Goal: Task Accomplishment & Management: Use online tool/utility

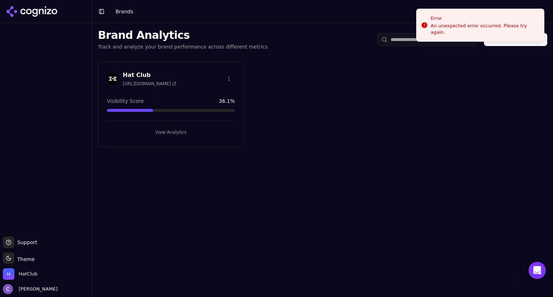
click at [206, 130] on button "View Analytics" at bounding box center [171, 133] width 128 height 12
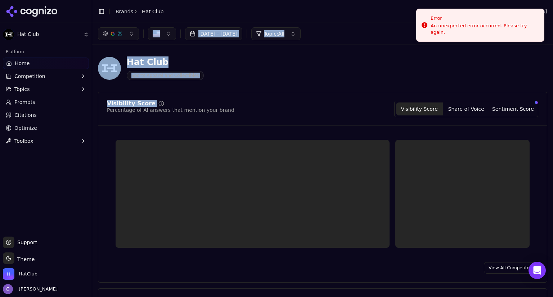
drag, startPoint x: 206, startPoint y: 130, endPoint x: 227, endPoint y: 105, distance: 33.0
click at [227, 105] on html "Hat Club Platform Home Competition Topics Prompts Citations Optimize Toolbox Su…" at bounding box center [276, 148] width 553 height 297
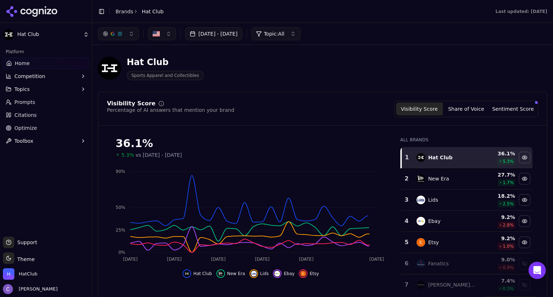
click at [280, 111] on div "Visibility Score Percentage of AI answers that mention your brand Visibility Sc…" at bounding box center [322, 109] width 431 height 17
click at [29, 100] on span "Prompts" at bounding box center [24, 102] width 21 height 7
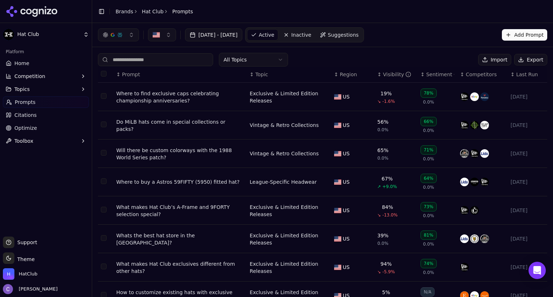
click at [154, 64] on input at bounding box center [155, 59] width 115 height 13
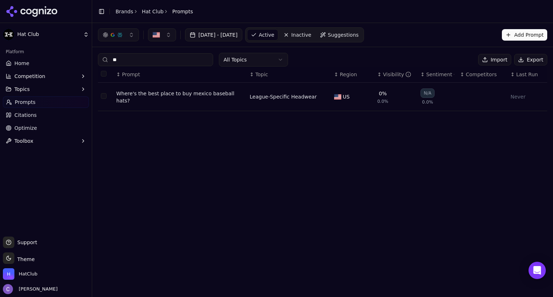
type input "*"
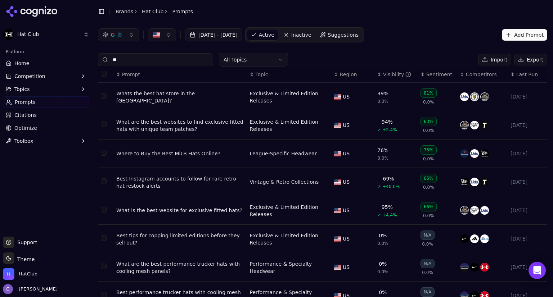
type input "*"
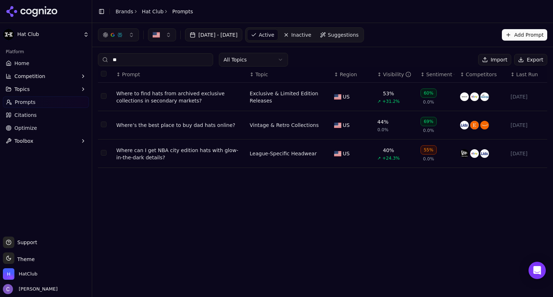
type input "*"
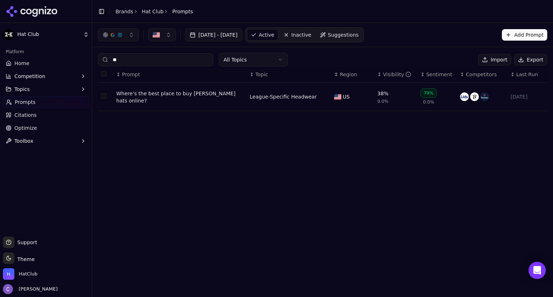
type input "*"
type input "****"
click at [139, 93] on div "Where’s the best place to buy [PERSON_NAME] hats online?" at bounding box center [180, 97] width 128 height 14
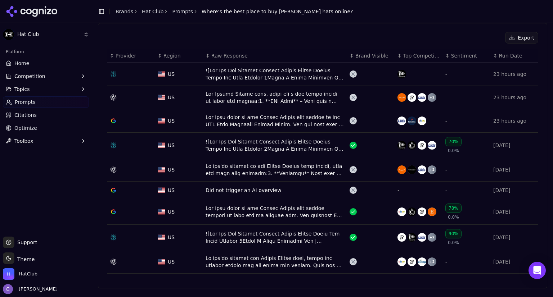
scroll to position [246, 0]
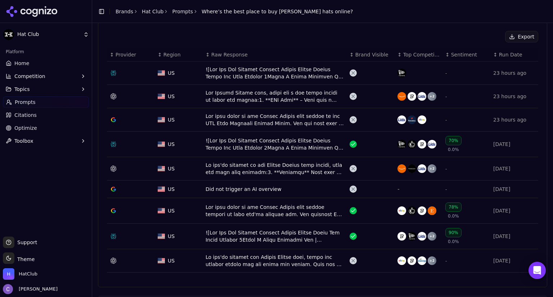
click at [319, 141] on div "Data table" at bounding box center [275, 144] width 138 height 14
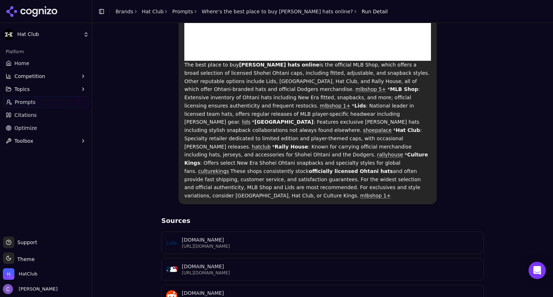
scroll to position [881, 0]
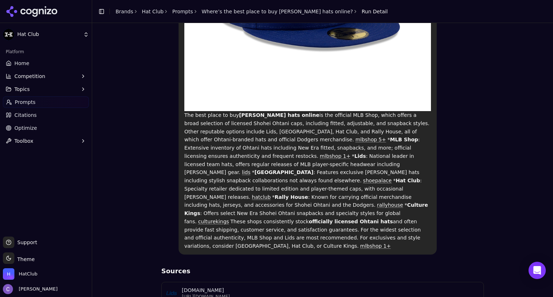
click at [37, 62] on link "Home" at bounding box center [46, 64] width 86 height 12
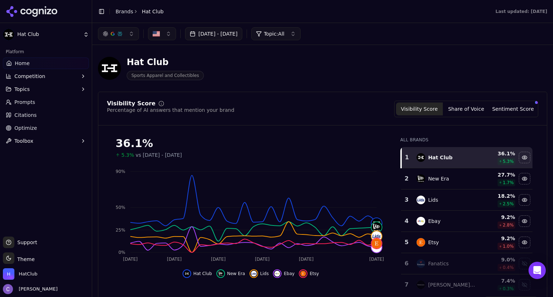
click at [57, 105] on link "Prompts" at bounding box center [46, 102] width 86 height 12
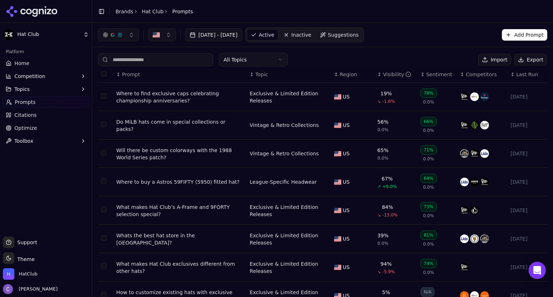
click at [44, 61] on link "Home" at bounding box center [46, 64] width 86 height 12
